Goal: Complete application form: Complete application form

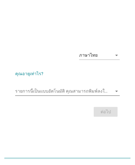
click at [61, 90] on input "รายการนี้เป็นแบบอัตโนมัติ คุณสามารถพิมพ์ลงในรายการนี้" at bounding box center [63, 91] width 97 height 9
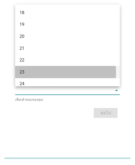
click at [32, 75] on div "23" at bounding box center [64, 72] width 88 height 7
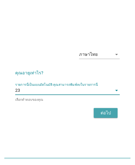
click at [102, 110] on div "ต่อไป" at bounding box center [105, 113] width 15 height 7
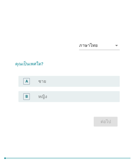
click at [52, 98] on div "radio_button_unchecked หญิง" at bounding box center [74, 96] width 73 height 5
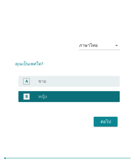
click at [115, 125] on button "ต่อไป" at bounding box center [106, 122] width 24 height 10
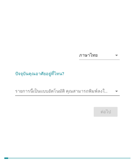
click at [59, 94] on input "รายการนี้เป็นแบบอัตโนมัติ คุณสามารถพิมพ์ลงในรายการนี้" at bounding box center [63, 91] width 97 height 9
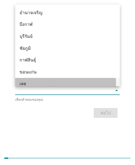
click at [25, 81] on div "เลย" at bounding box center [64, 84] width 88 height 7
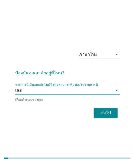
click at [120, 110] on div "ต่อไป" at bounding box center [67, 112] width 105 height 13
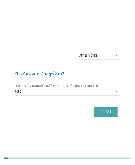
click at [113, 111] on div "ต่อไป" at bounding box center [105, 112] width 15 height 7
